Goal: Information Seeking & Learning: Learn about a topic

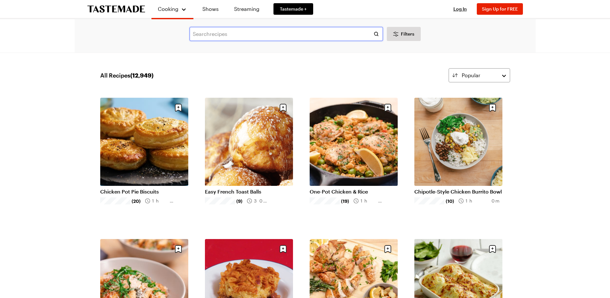
click at [207, 35] on input "text" at bounding box center [286, 34] width 193 height 14
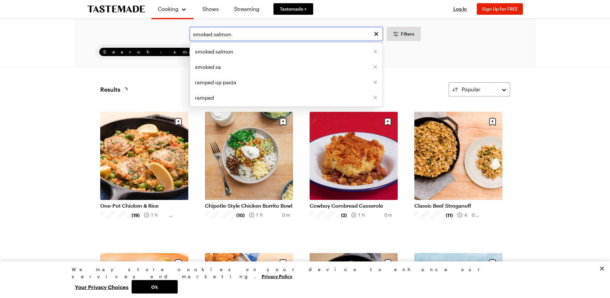
type input "smoked salmon"
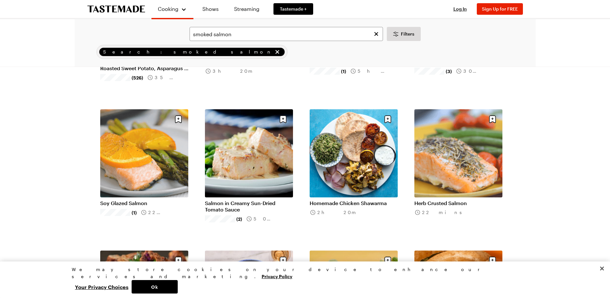
scroll to position [576, 0]
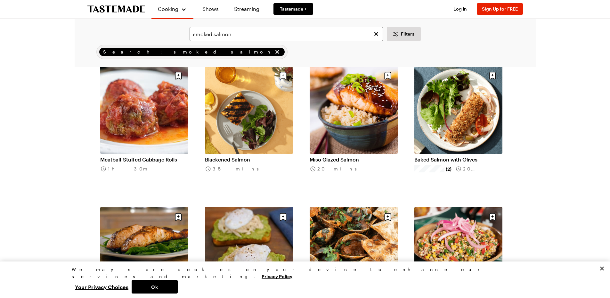
scroll to position [1024, 0]
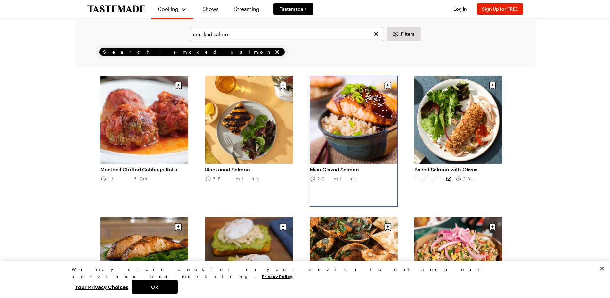
click at [325, 168] on link "Miso Glazed Salmon" at bounding box center [354, 169] width 88 height 6
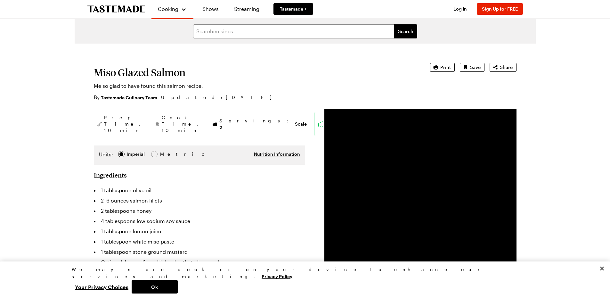
scroll to position [32, 0]
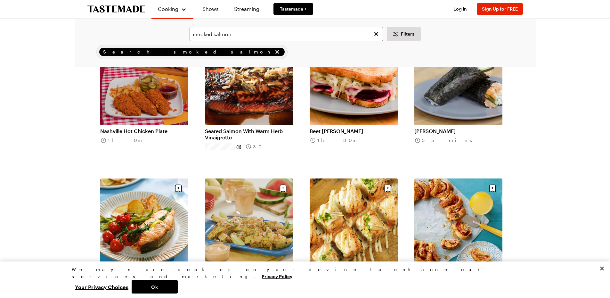
scroll to position [1505, 0]
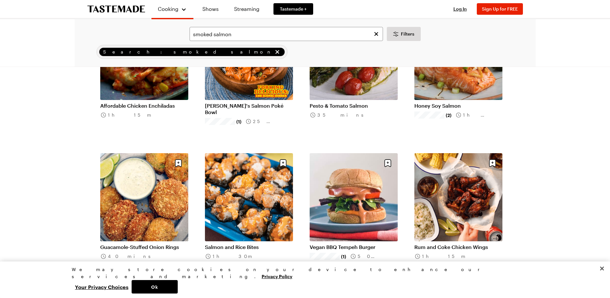
scroll to position [2241, 0]
